Goal: Task Accomplishment & Management: Use online tool/utility

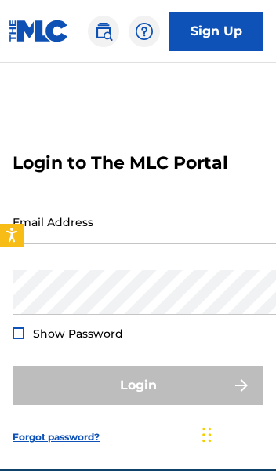
click at [166, 232] on input "Email Address" at bounding box center [145, 221] width 265 height 45
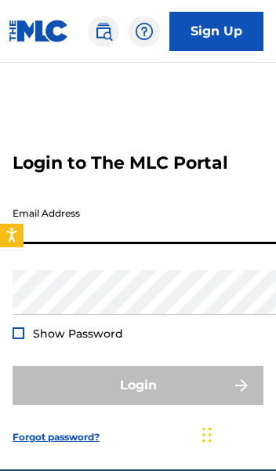
type input "[EMAIL_ADDRESS][DOMAIN_NAME]"
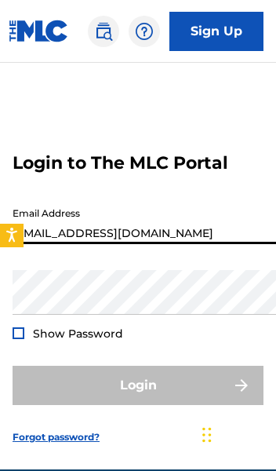
click at [138, 393] on button "Login" at bounding box center [138, 385] width 251 height 39
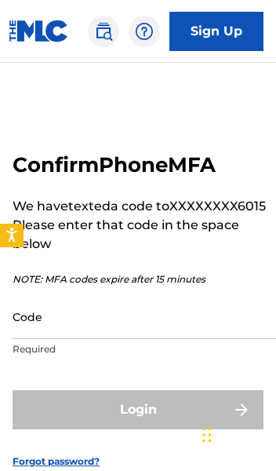
click at [153, 316] on input "Code" at bounding box center [145, 316] width 265 height 45
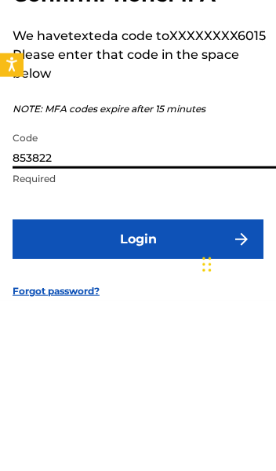
type input "853822"
click at [189, 390] on button "Login" at bounding box center [138, 409] width 251 height 39
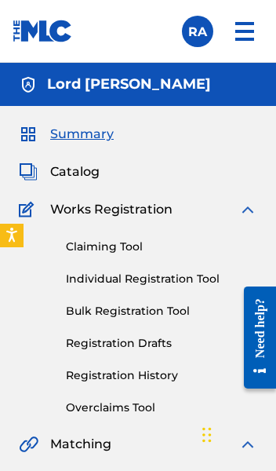
click at [117, 253] on link "Claiming Tool" at bounding box center [161, 246] width 191 height 16
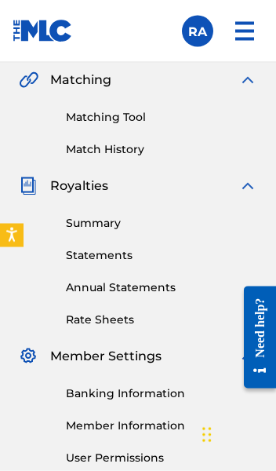
scroll to position [365, 0]
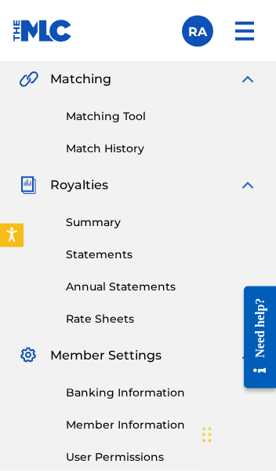
click at [114, 118] on link "Matching Tool" at bounding box center [161, 116] width 191 height 16
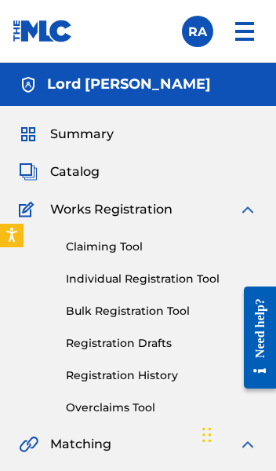
click at [84, 172] on span "Catalog" at bounding box center [74, 171] width 49 height 19
click at [71, 174] on span "Catalog" at bounding box center [74, 171] width 49 height 19
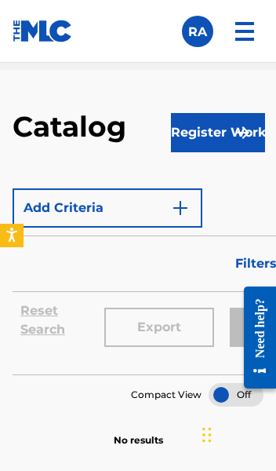
scroll to position [797, 0]
click at [246, 129] on img "submit" at bounding box center [243, 132] width 19 height 19
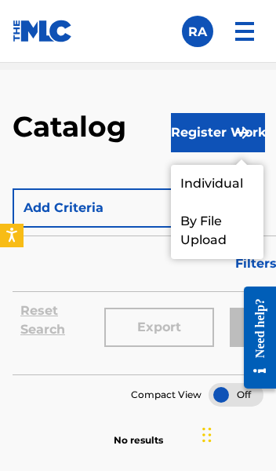
click at [238, 180] on link "Individual" at bounding box center [217, 184] width 93 height 38
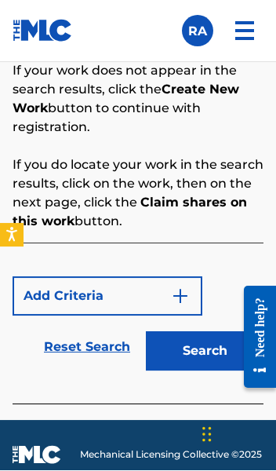
scroll to position [1199, 0]
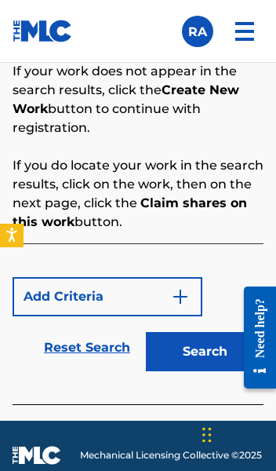
click at [188, 291] on img "Search Form" at bounding box center [180, 296] width 19 height 19
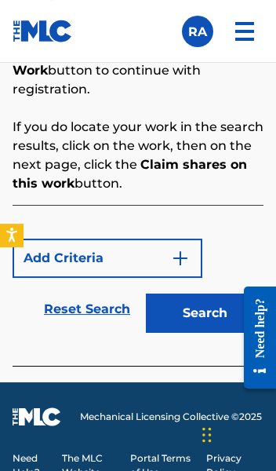
scroll to position [1240, 0]
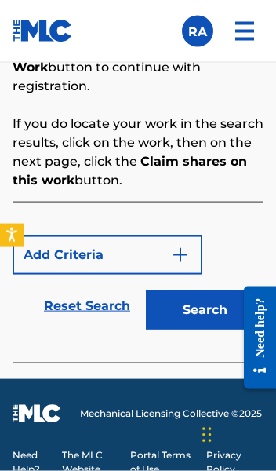
click at [121, 255] on button "Add Criteria" at bounding box center [108, 254] width 190 height 39
click at [60, 263] on button "Add Criteria" at bounding box center [108, 254] width 190 height 39
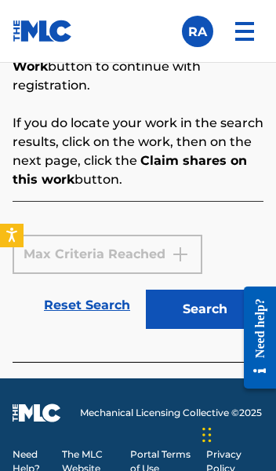
click at [76, 253] on div "Max Criteria Reached" at bounding box center [108, 254] width 190 height 39
click at [198, 316] on button "Search" at bounding box center [205, 308] width 118 height 39
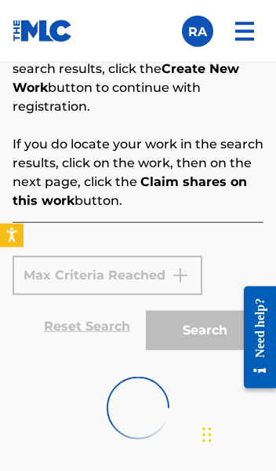
scroll to position [1220, 0]
